Goal: Check status: Check status

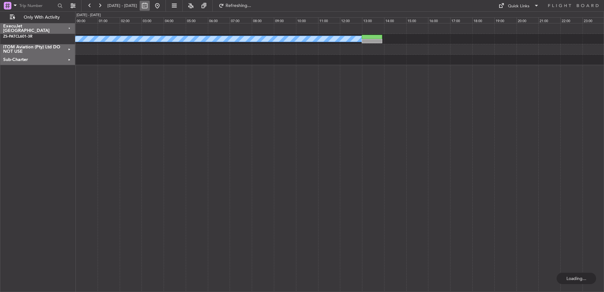
click at [150, 6] on button at bounding box center [145, 6] width 10 height 10
select select "10"
select select "2025"
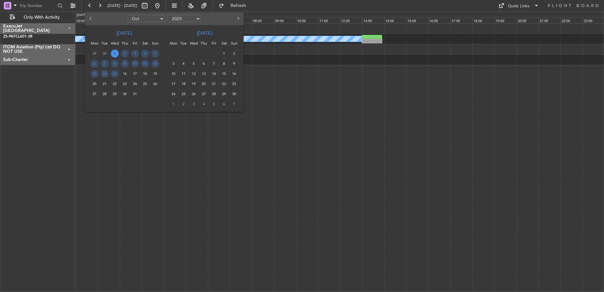
click at [90, 18] on span "Previous month" at bounding box center [91, 18] width 4 height 4
select select "9"
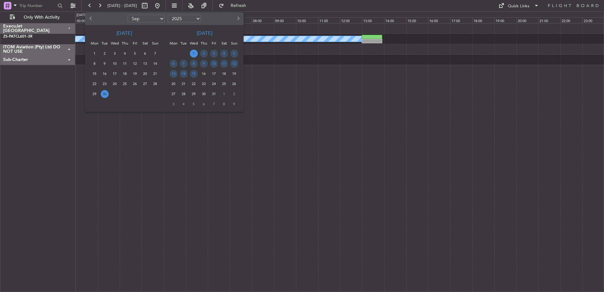
click at [106, 93] on span "30" at bounding box center [105, 94] width 8 height 8
click at [105, 94] on span "30" at bounding box center [105, 94] width 8 height 8
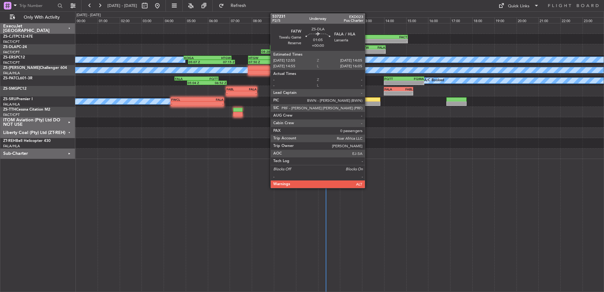
click at [368, 49] on div "- -" at bounding box center [373, 51] width 26 height 4
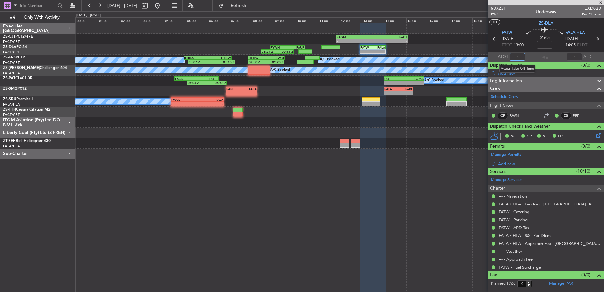
click at [519, 57] on input "text" at bounding box center [517, 57] width 15 height 8
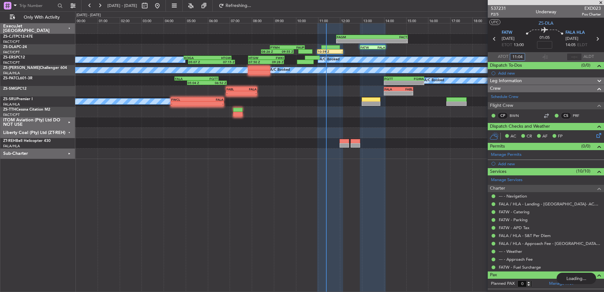
type input "11:04"
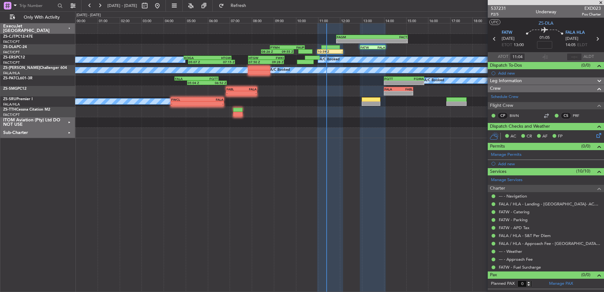
click at [601, 2] on span at bounding box center [601, 3] width 6 height 6
